Goal: Information Seeking & Learning: Compare options

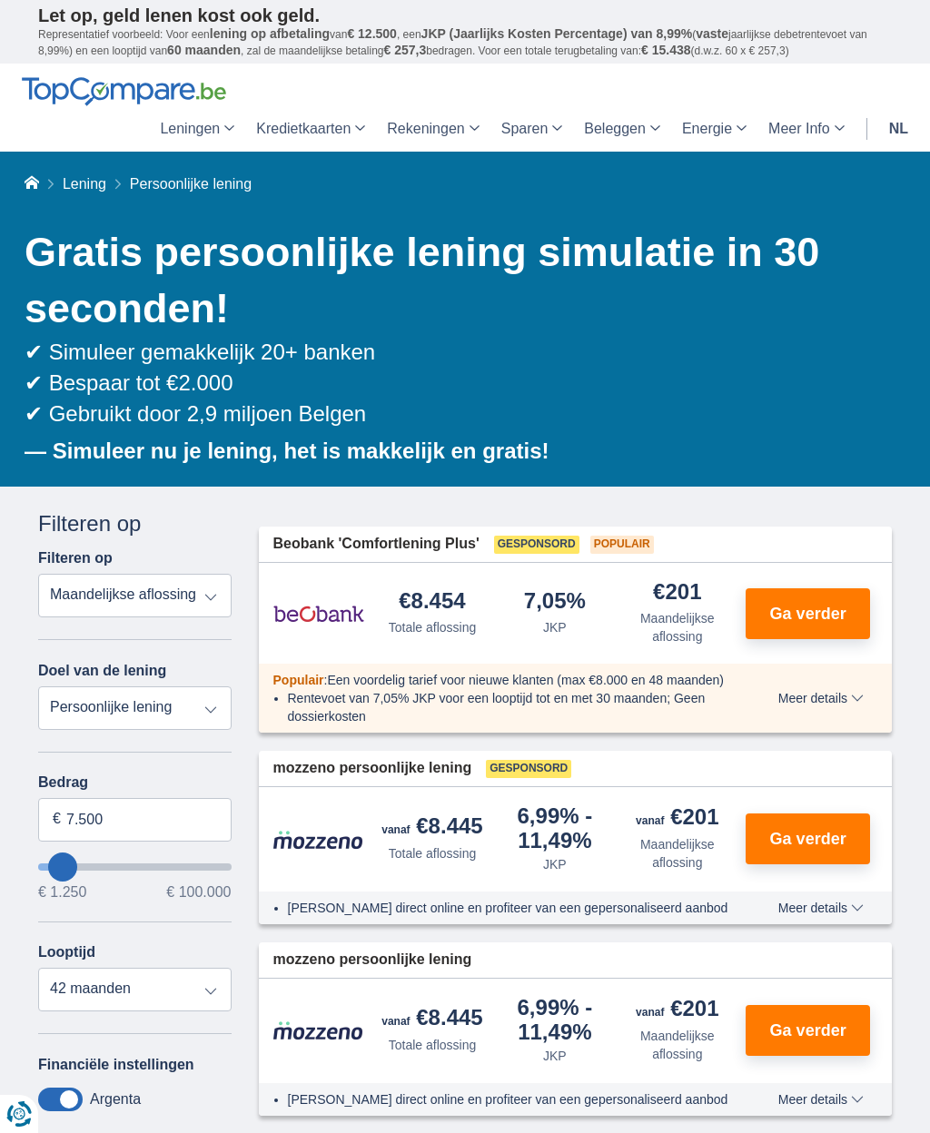
type input "10.250"
type input "10250"
type input "11.250"
type input "11250"
type input "12.250"
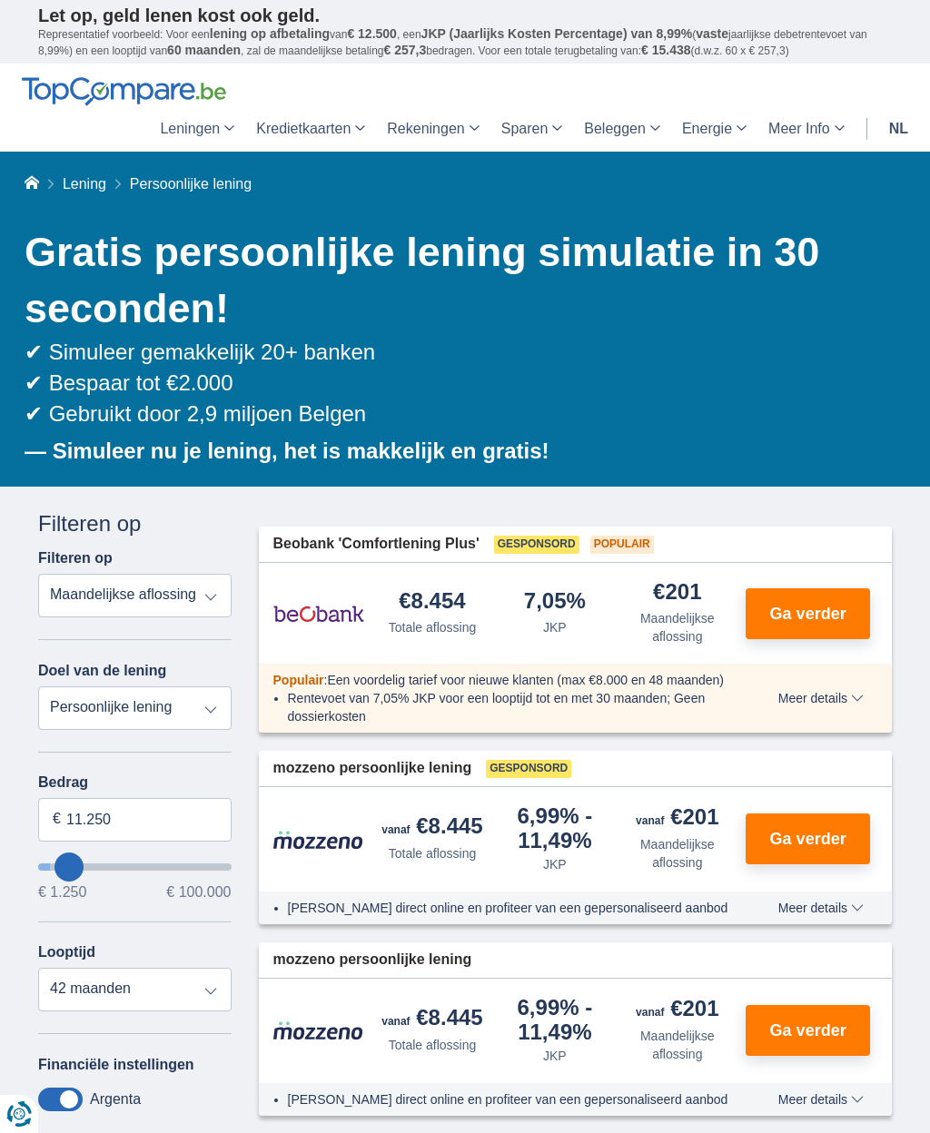
type input "12250"
type input "14.250"
type input "14250"
type input "15.250"
type input "15250"
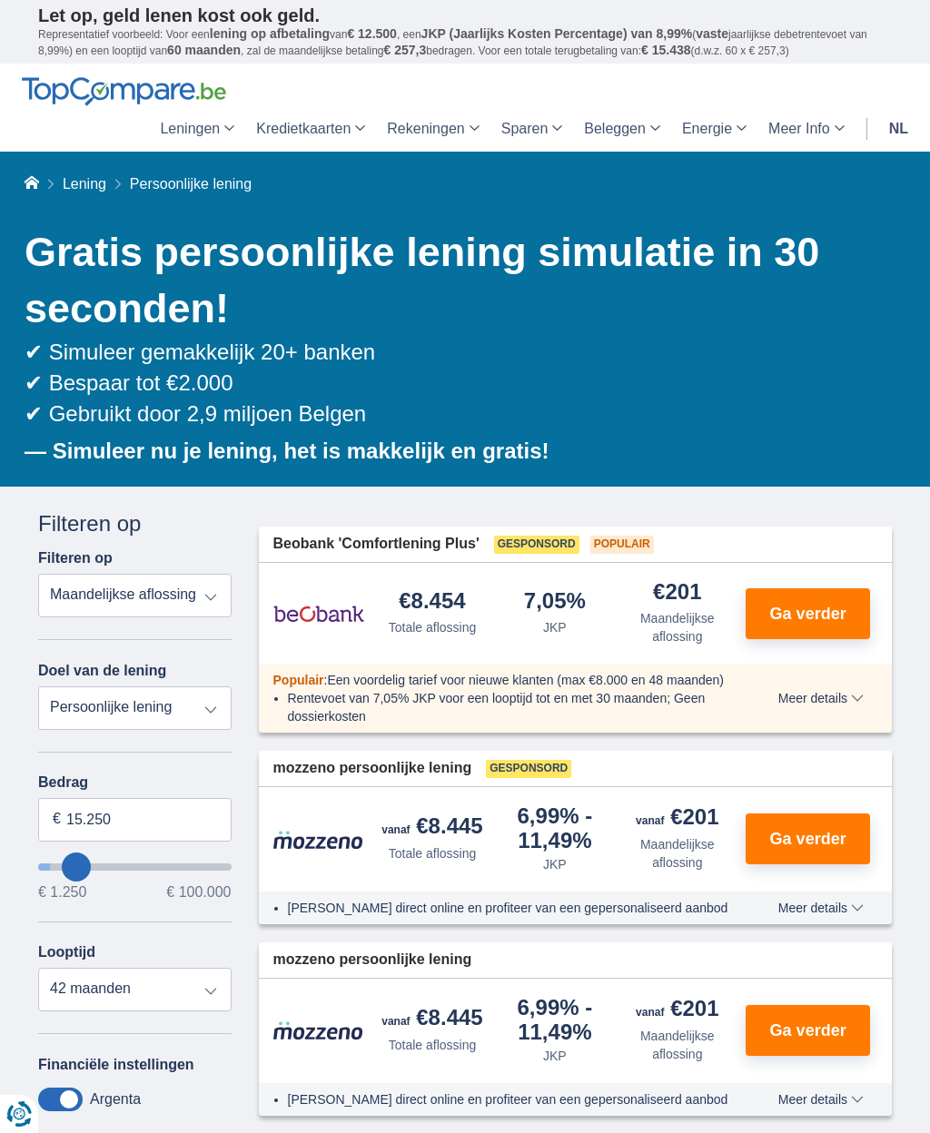
type input "16.250"
type input "16250"
type input "17.250"
type input "17250"
select select "84"
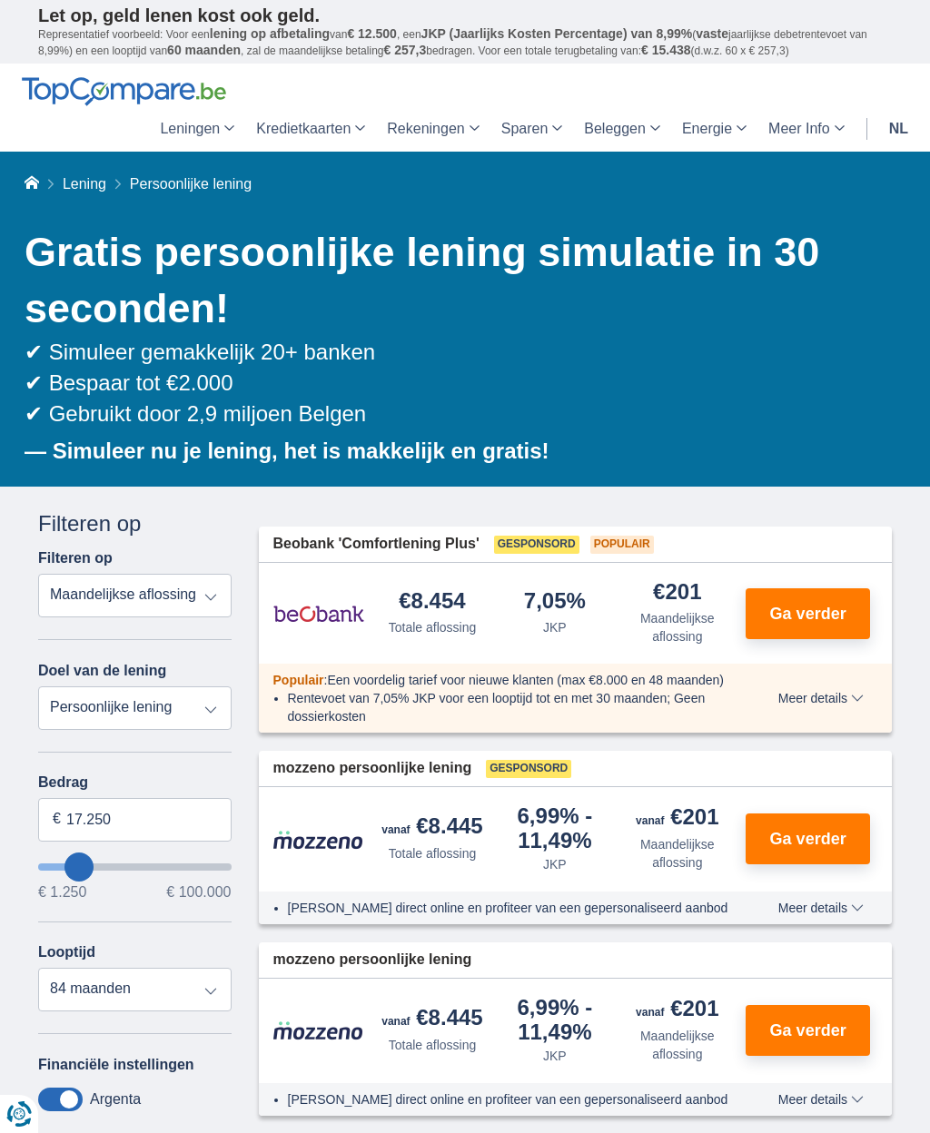
type input "19.250"
type input "19250"
type input "20.250"
type input "20250"
type input "21.250"
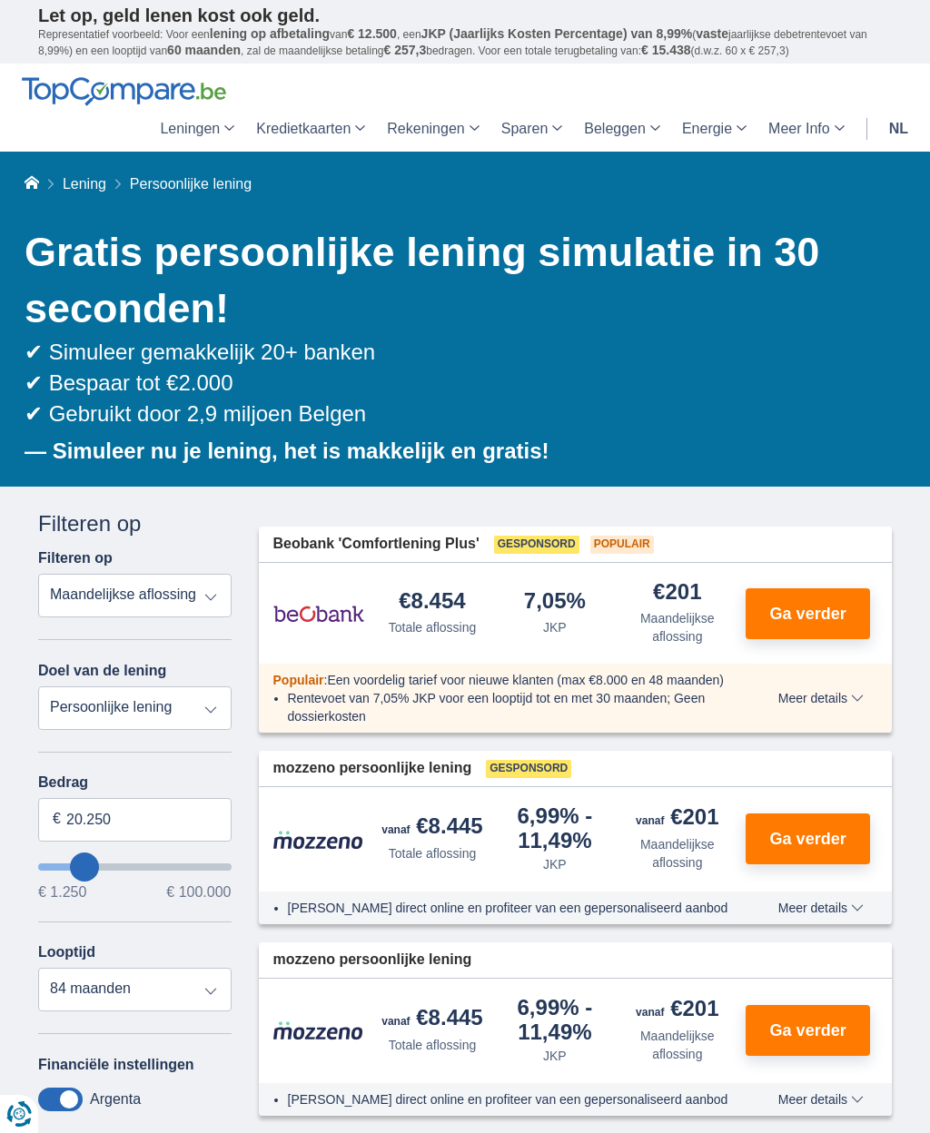
type input "21250"
type input "22.250"
type input "22250"
type input "23.250"
type input "23250"
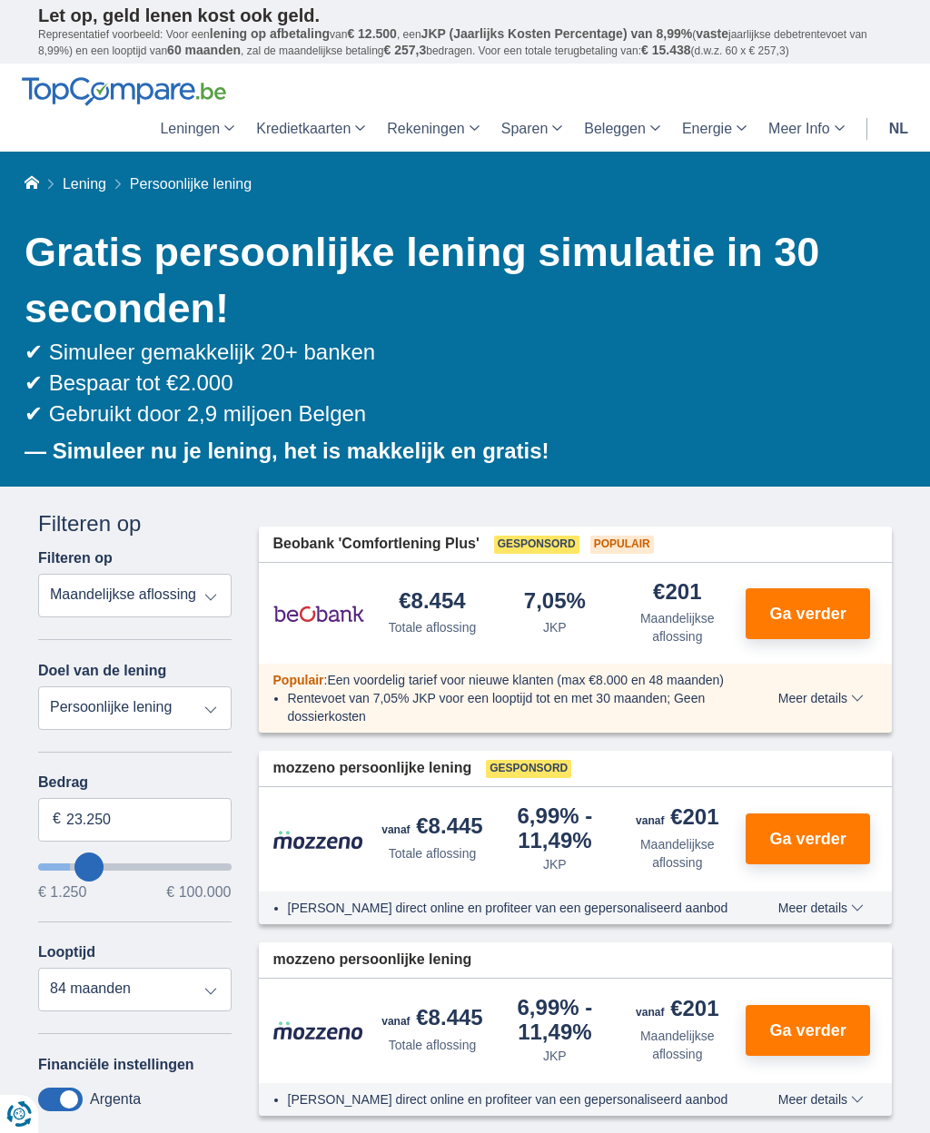
type input "24.250"
type input "24250"
type input "25.250"
type input "25250"
select select "120"
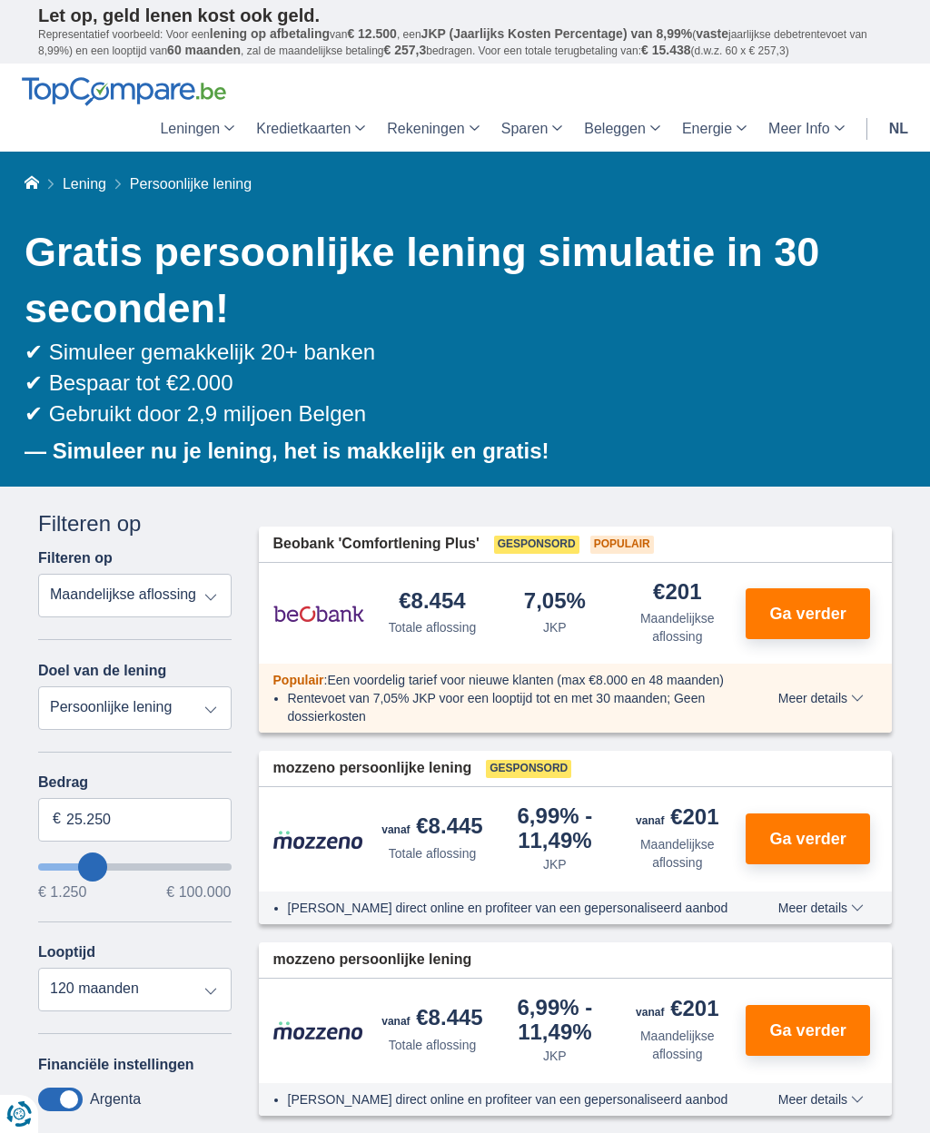
type input "26.250"
type input "26250"
type input "27.250"
type input "27250"
type input "28.250"
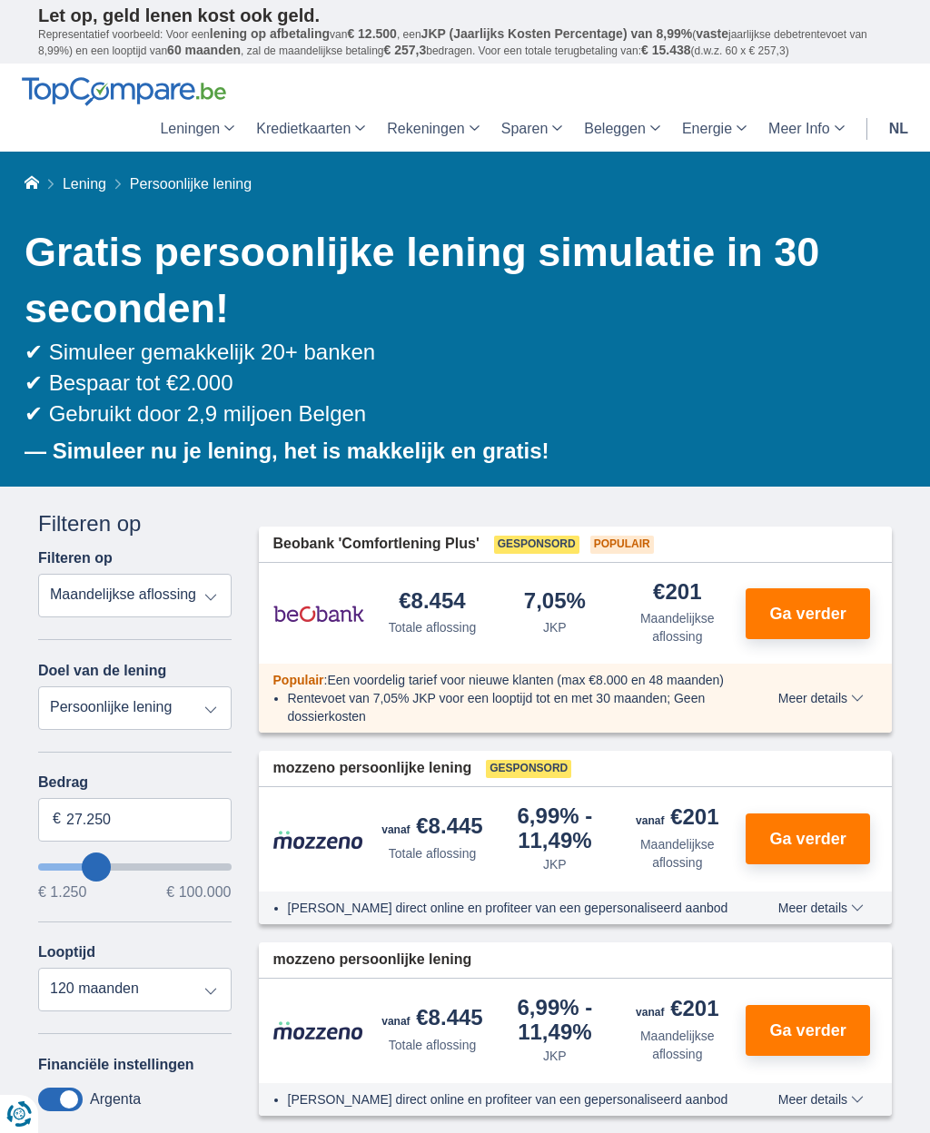
type input "28250"
type input "29.250"
type input "29250"
type input "30.250"
type input "30250"
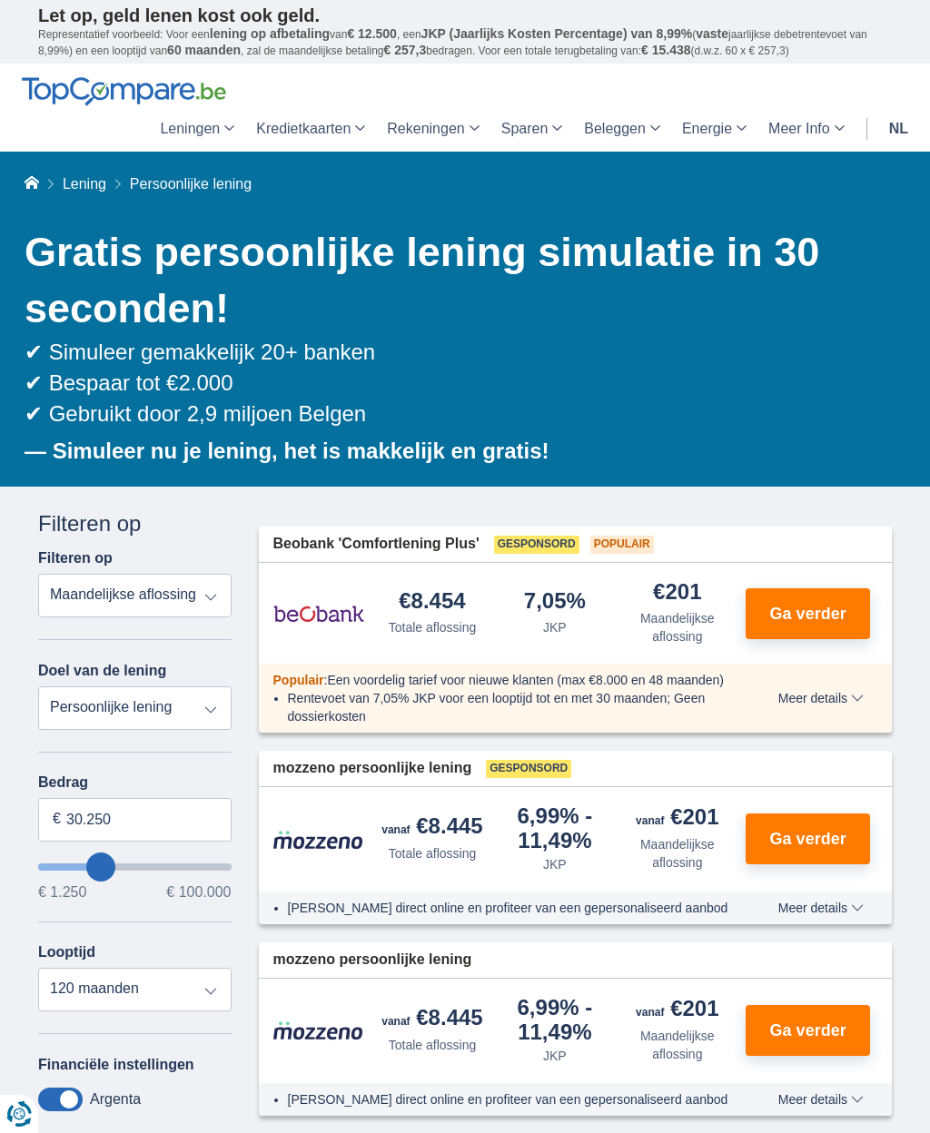
type input "29.250"
type input "29250"
type input "28.250"
type input "28250"
type input "27.250"
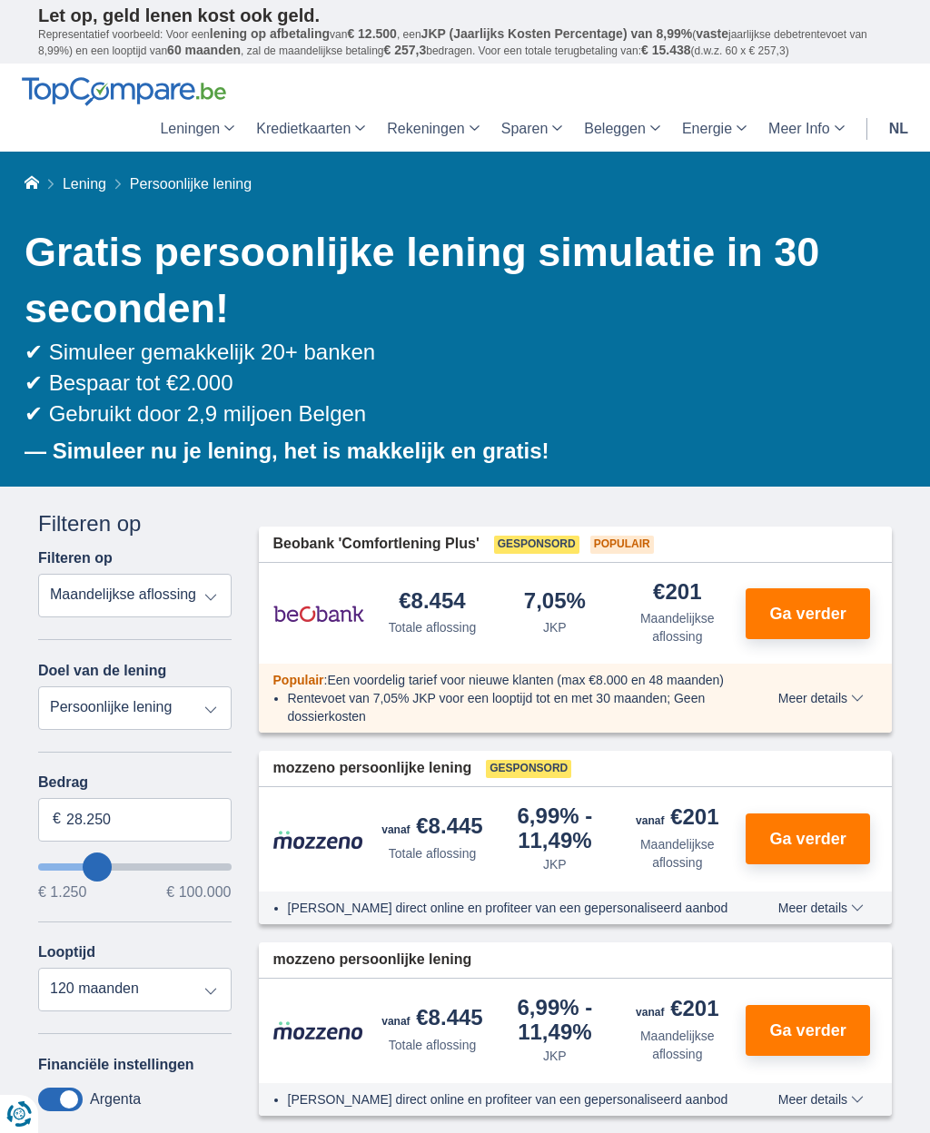
type input "27250"
type input "26.250"
type input "26250"
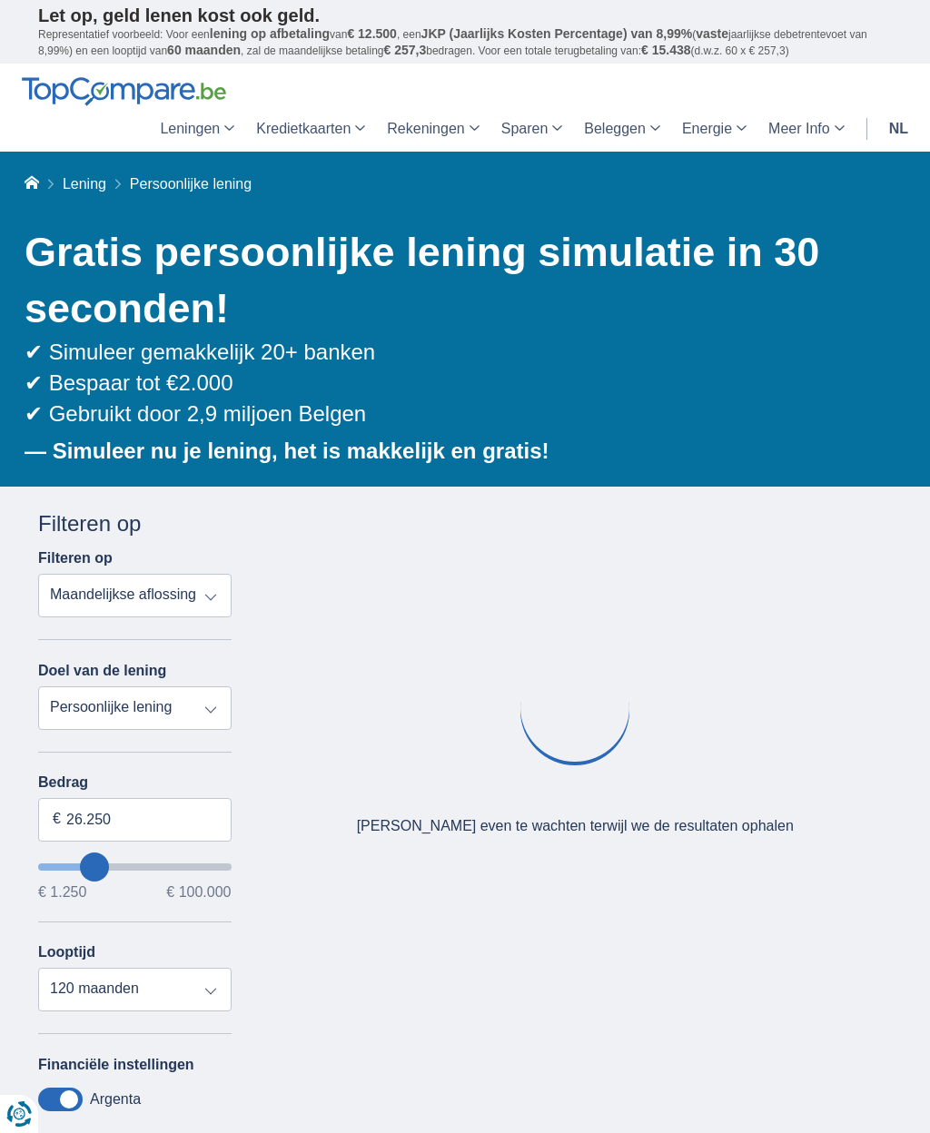
type input "25.250"
type input "25250"
type input "24.250"
type input "24250"
type input "23.250"
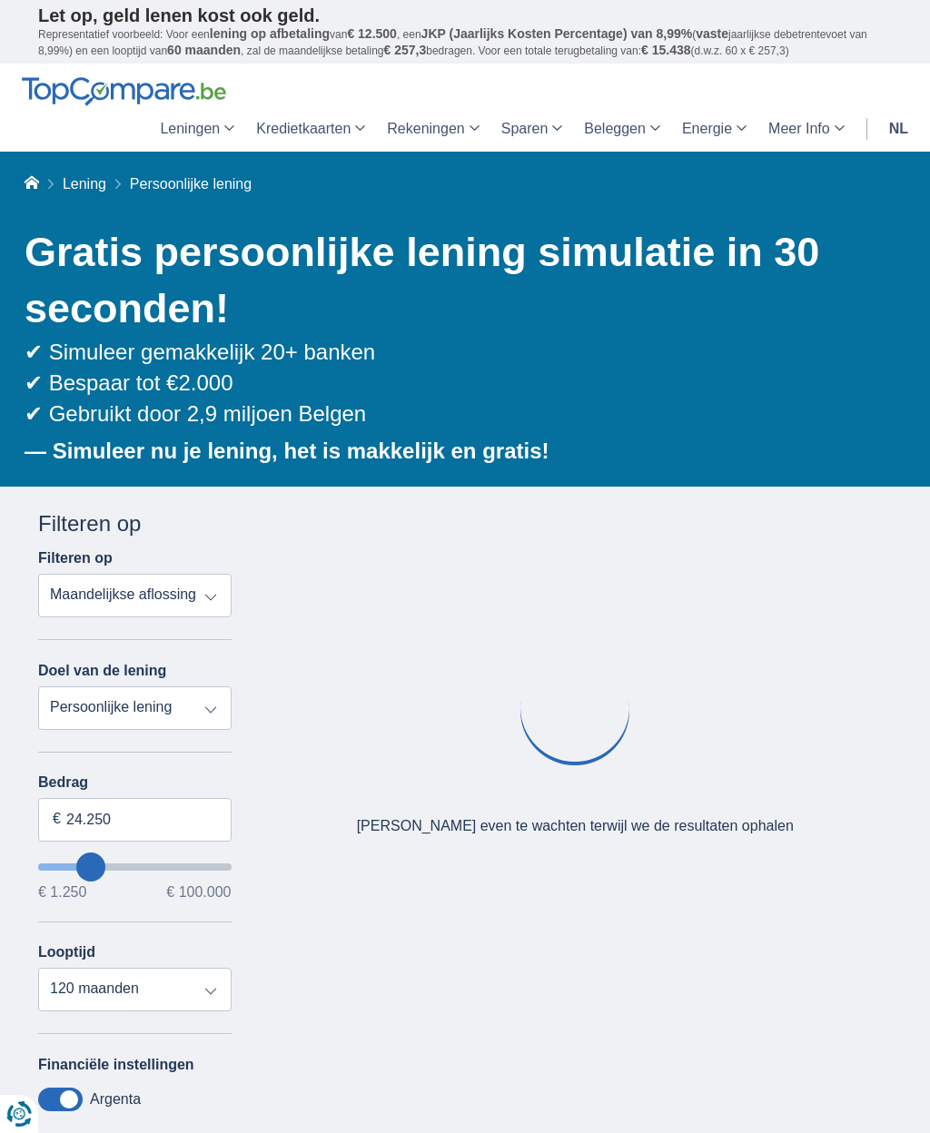
type input "23250"
type input "24.250"
type input "24250"
type input "25.250"
type input "25250"
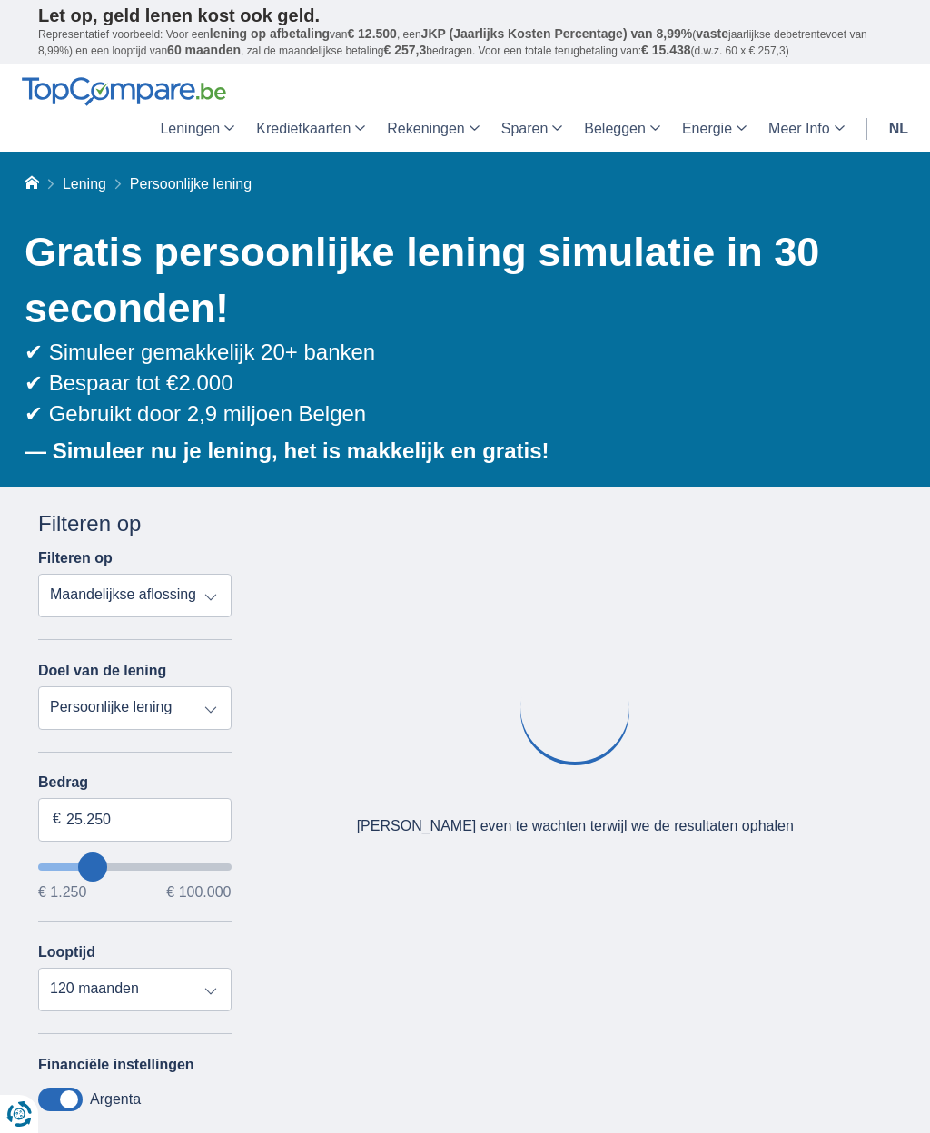
type input "26.250"
type input "26250"
type input "25.250"
type input "25250"
type input "24.250"
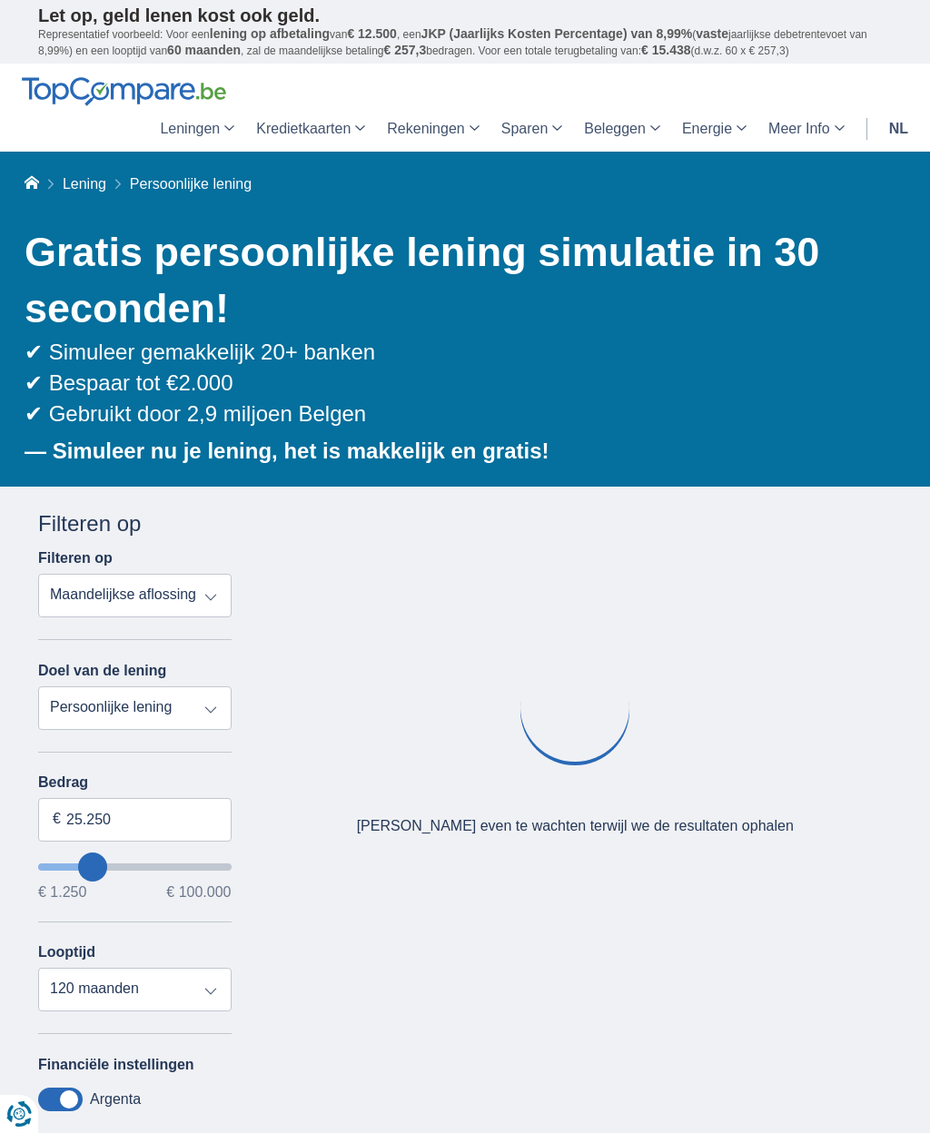
type input "24250"
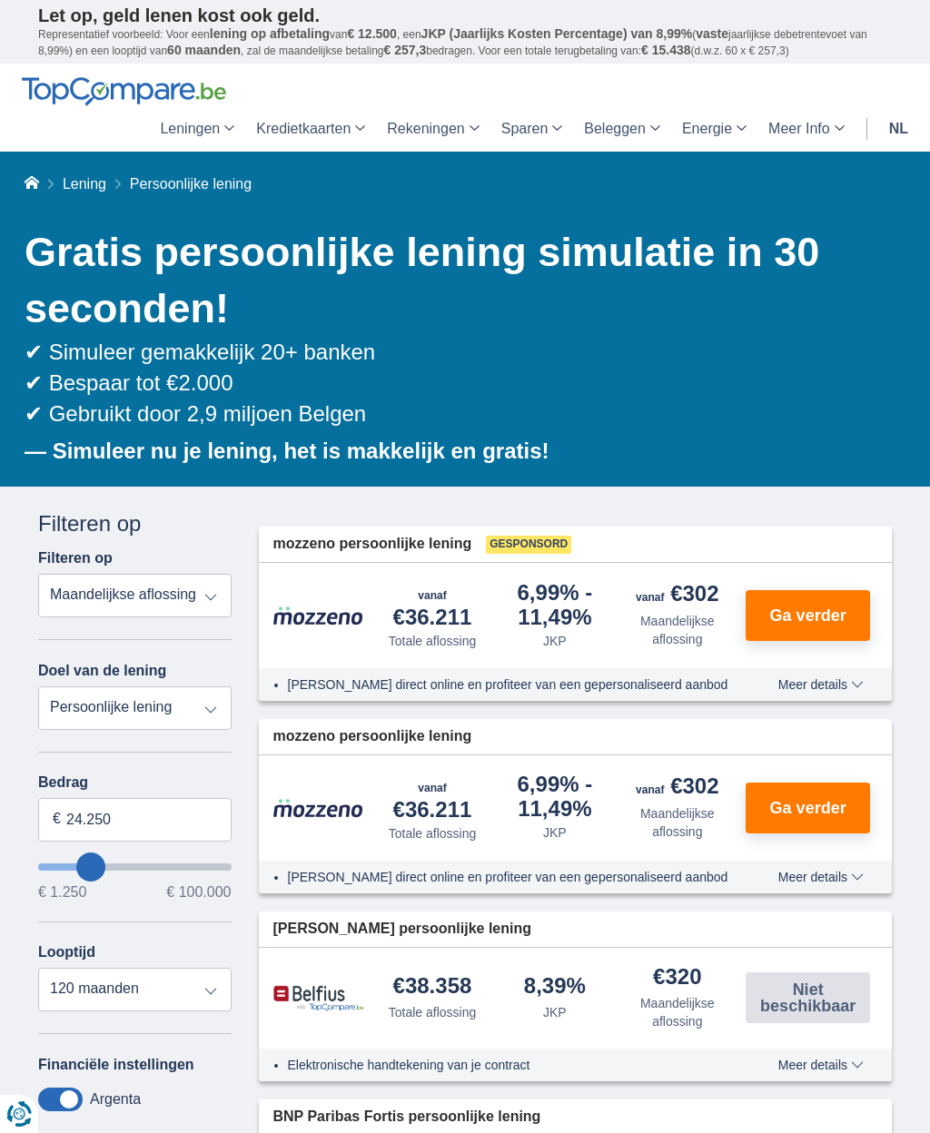
type input "25.250"
type input "25250"
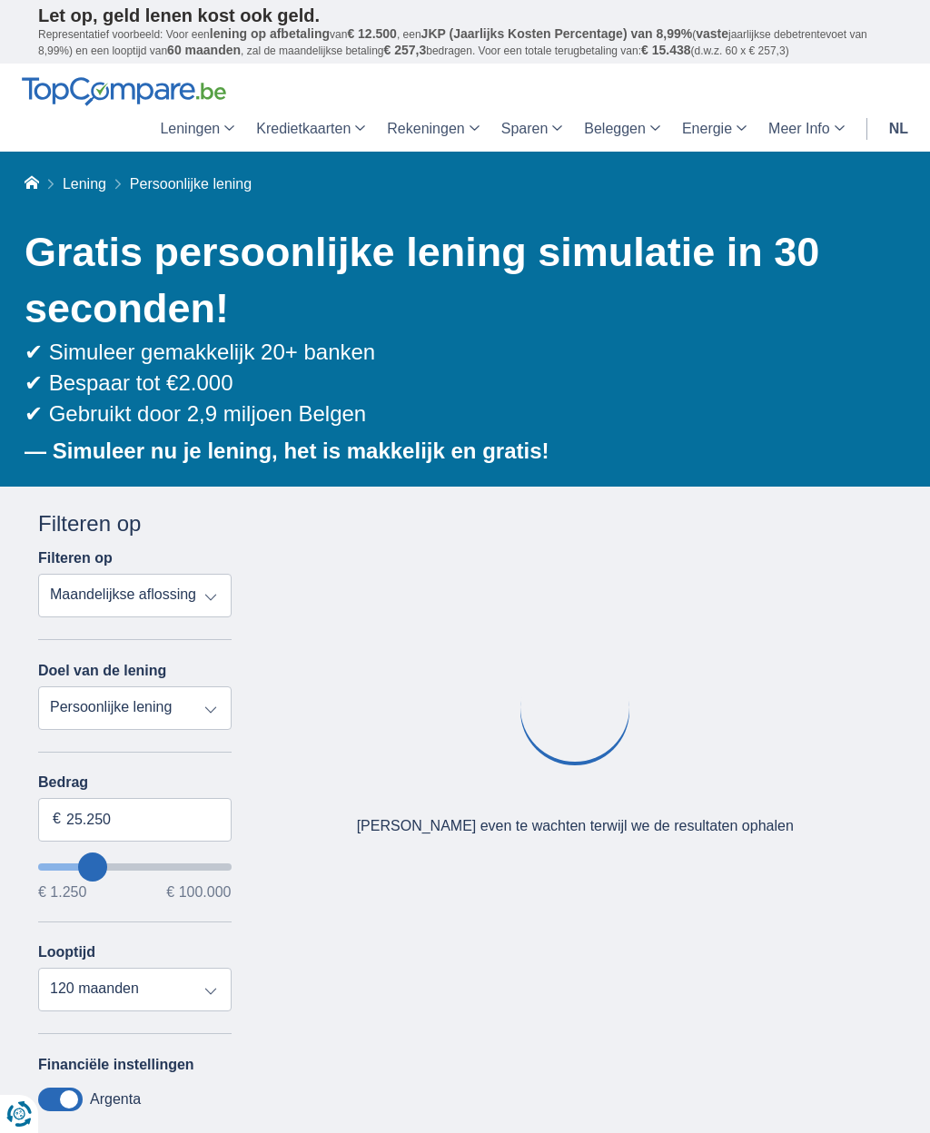
type input "26.250"
type input "26250"
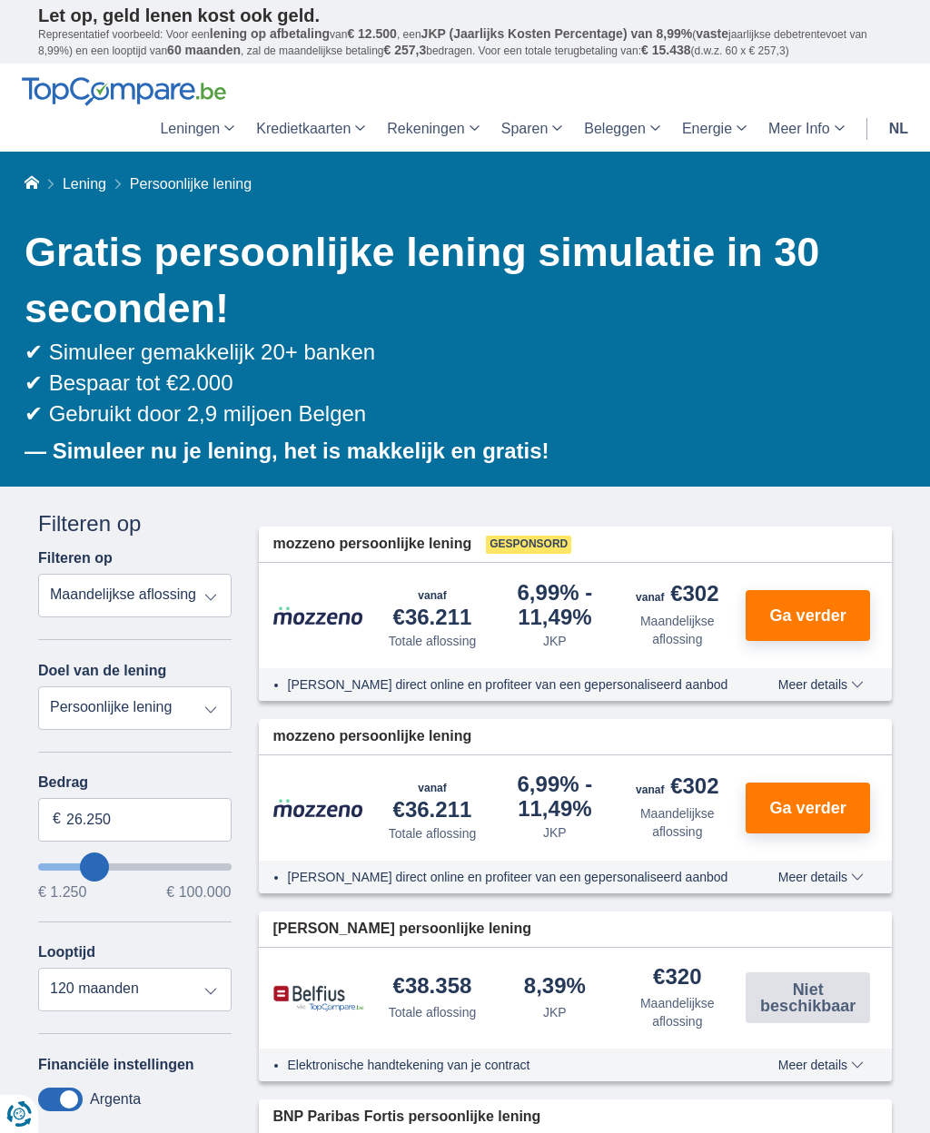
type input "25.250"
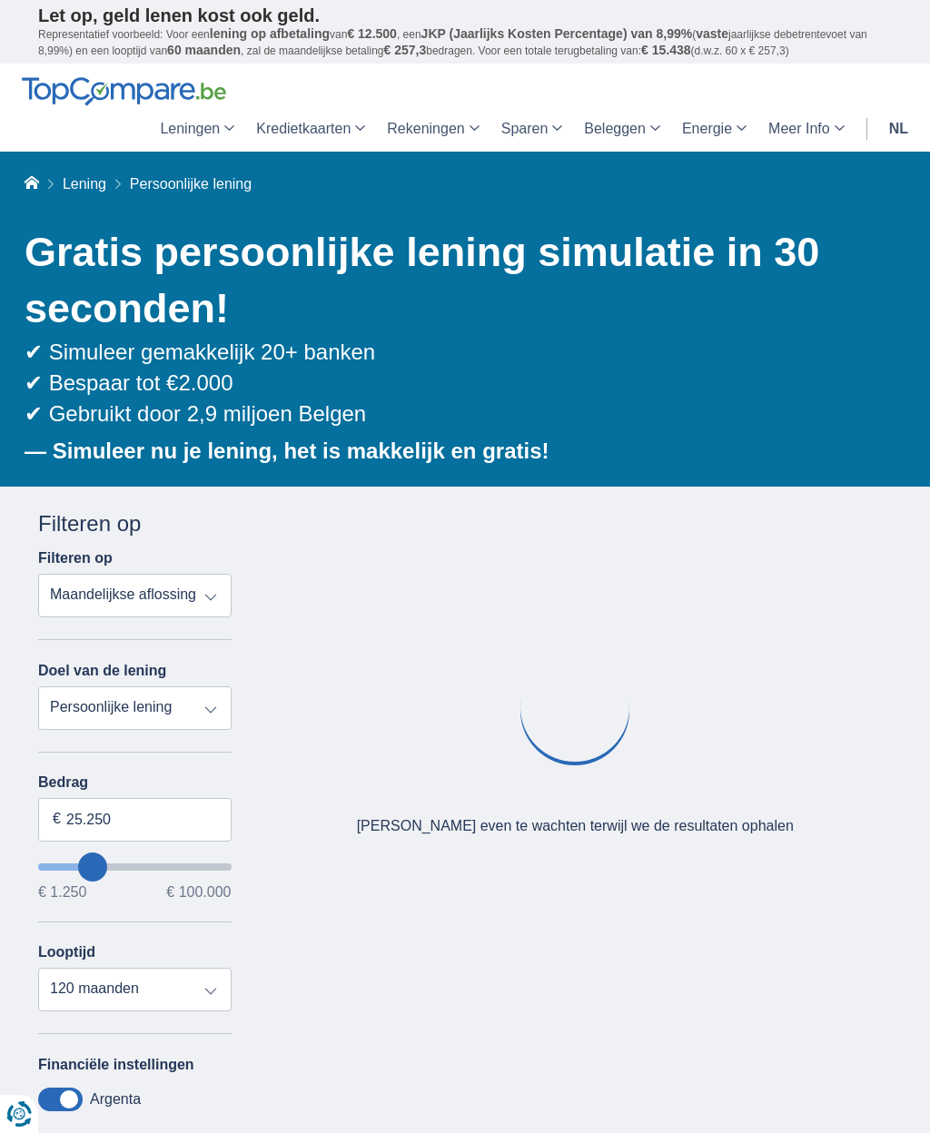
type input "25250"
